Goal: Information Seeking & Learning: Check status

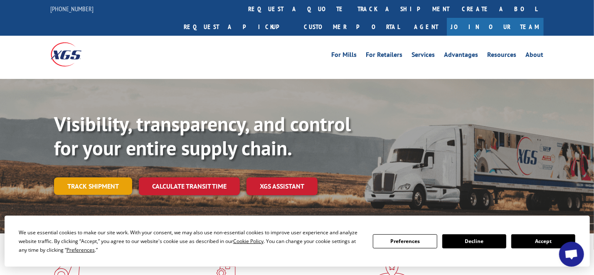
click at [81, 177] on link "Track shipment" at bounding box center [93, 185] width 78 height 17
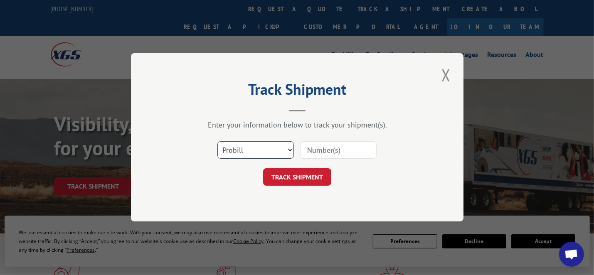
click at [289, 150] on select "Select category... Probill BOL PO" at bounding box center [255, 150] width 76 height 17
select select "bol"
click at [217, 142] on select "Select category... Probill BOL PO" at bounding box center [255, 150] width 76 height 17
click at [323, 146] on input at bounding box center [338, 150] width 76 height 17
paste input "5956607"
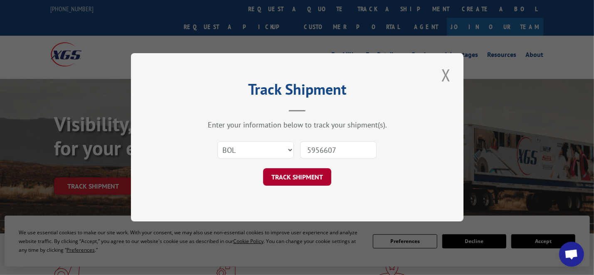
type input "5956607"
click at [275, 180] on button "TRACK SHIPMENT" at bounding box center [297, 177] width 68 height 17
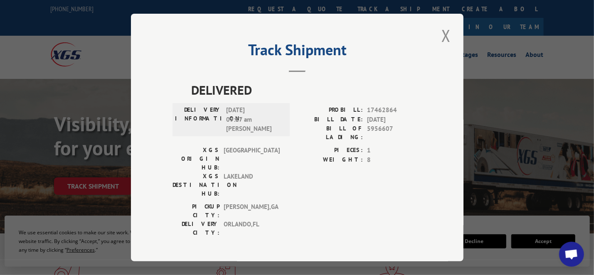
scroll to position [42, 0]
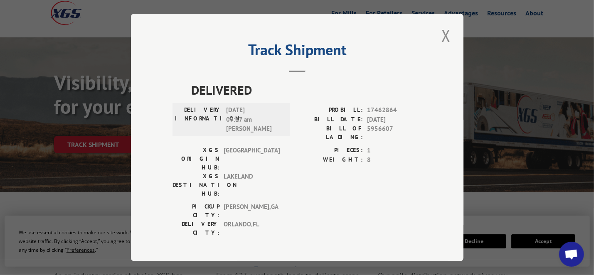
click at [190, 94] on div "DELIVERED DELIVERY INFORMATION: [DATE] 09:17 am [PERSON_NAME]: 17462864 BILL DA…" at bounding box center [296, 161] width 249 height 161
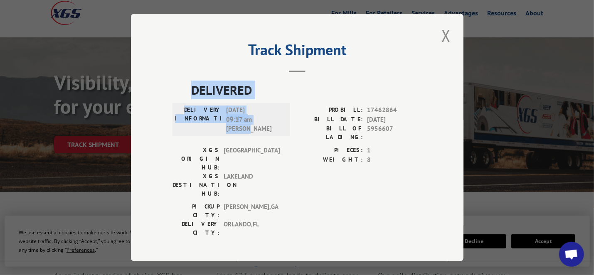
drag, startPoint x: 194, startPoint y: 93, endPoint x: 273, endPoint y: 135, distance: 89.9
click at [273, 134] on div "DELIVERED DELIVERY INFORMATION: [DATE] 09:17 am [PERSON_NAME]: 17462864 BILL DA…" at bounding box center [296, 161] width 249 height 161
copy div "DELIVERED DELIVERY INFORMATION: [DATE] 09:17 am [PERSON_NAME]"
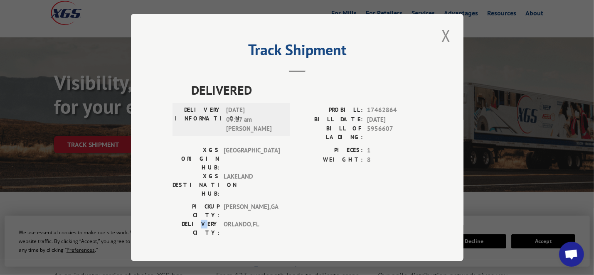
click at [194, 206] on div "DELIVERED DELIVERY INFORMATION: [DATE] 09:17 am [PERSON_NAME]: 17462864 BILL DA…" at bounding box center [296, 172] width 249 height 183
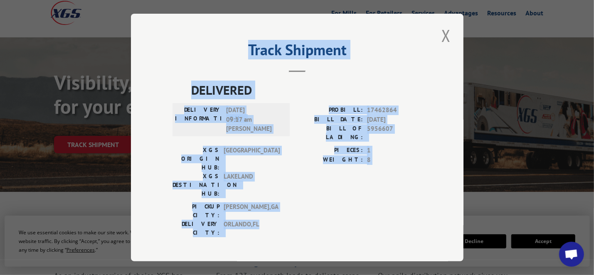
drag, startPoint x: 248, startPoint y: 50, endPoint x: 440, endPoint y: 223, distance: 257.9
click at [445, 218] on div "Track Shipment DELIVERED DELIVERY INFORMATION: [DATE] 09:17 am [PERSON_NAME]: 1…" at bounding box center [297, 138] width 332 height 248
copy div "Track Shipment DELIVERED DELIVERY INFORMATION: [DATE] 09:17 am [PERSON_NAME]: 1…"
click at [199, 97] on span "DELIVERED" at bounding box center [306, 90] width 231 height 19
click at [169, 100] on div "Track Shipment DELIVERED DELIVERY INFORMATION: [DATE] 09:17 am [PERSON_NAME]: 1…" at bounding box center [297, 138] width 332 height 248
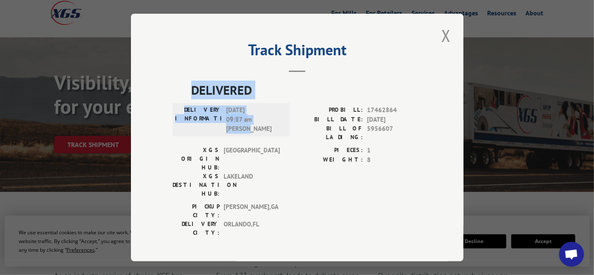
drag, startPoint x: 189, startPoint y: 91, endPoint x: 269, endPoint y: 135, distance: 91.5
click at [269, 135] on div "DELIVERED DELIVERY INFORMATION: [DATE] 09:17 am [PERSON_NAME]: 17462864 BILL DA…" at bounding box center [296, 161] width 249 height 161
copy div "DELIVERED DELIVERY INFORMATION: [DATE] 09:17 am [PERSON_NAME]"
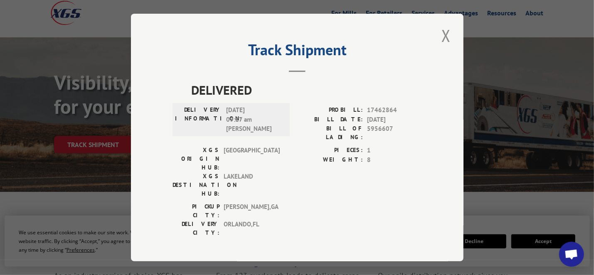
click at [208, 70] on header "Track Shipment" at bounding box center [296, 58] width 249 height 28
